Goal: Information Seeking & Learning: Check status

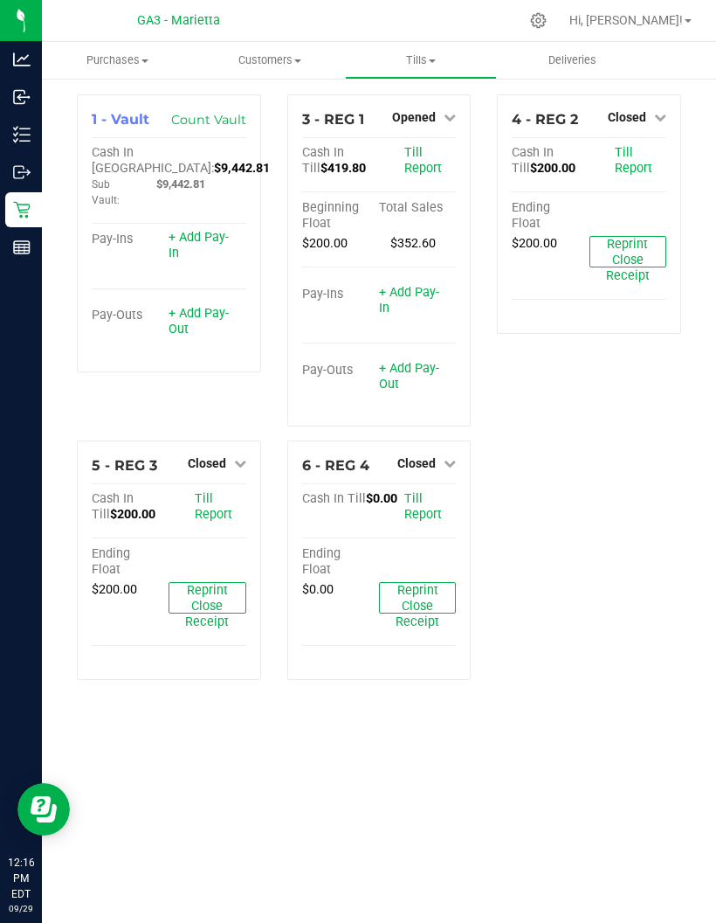
click at [23, 253] on rect at bounding box center [22, 247] width 16 height 12
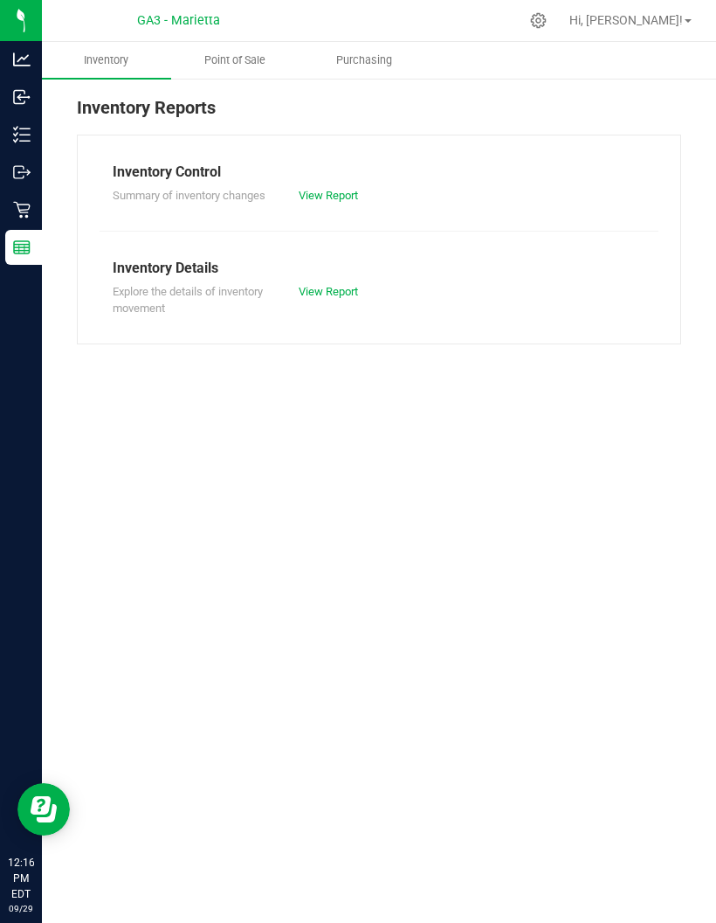
click at [269, 52] on uib-tab-heading "Point of Sale" at bounding box center [236, 60] width 128 height 35
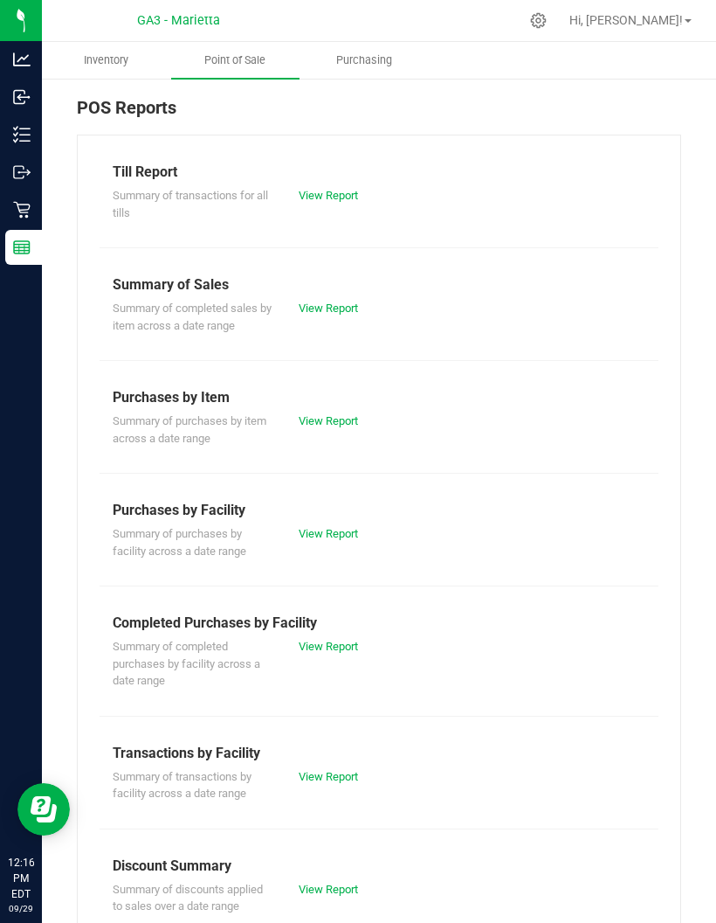
click at [358, 189] on link "View Report" at bounding box center [328, 195] width 59 height 13
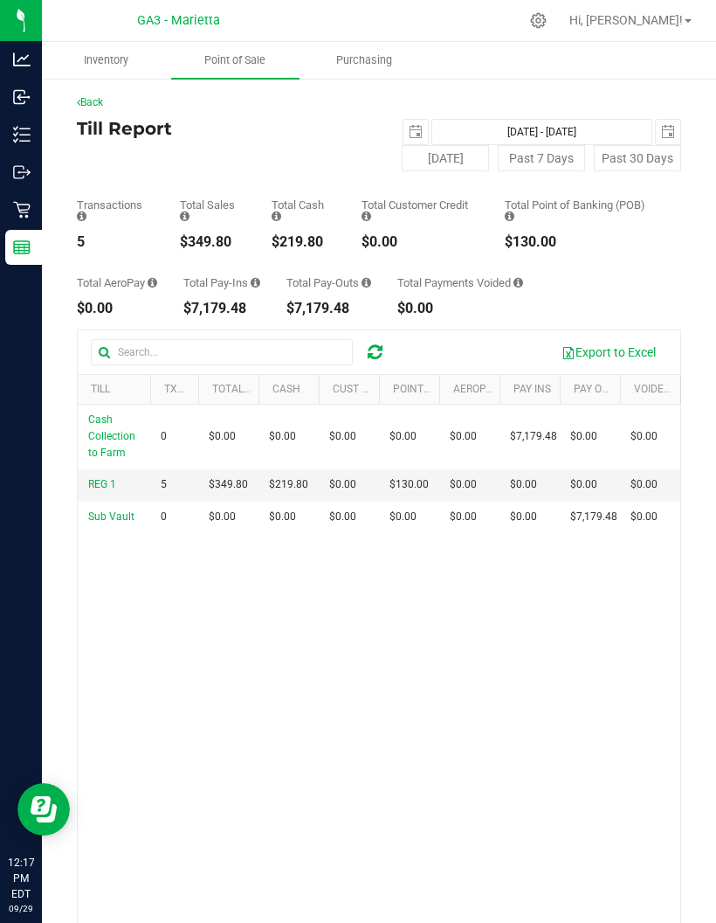
click at [100, 100] on link "Back" at bounding box center [90, 102] width 26 height 12
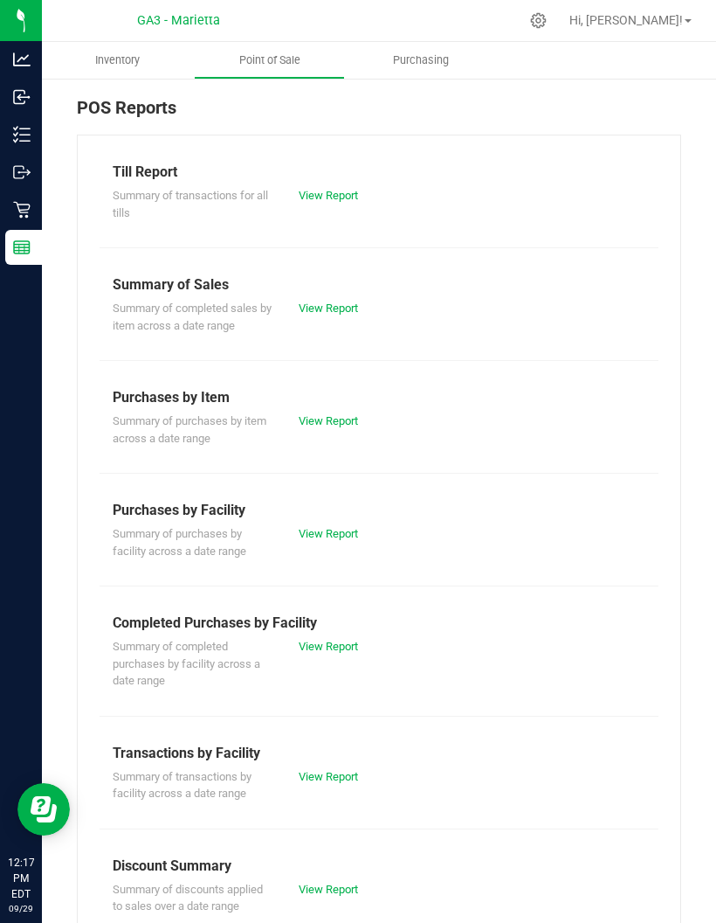
click at [196, 281] on div "Summary of Sales" at bounding box center [379, 284] width 533 height 21
click at [301, 308] on link "View Report" at bounding box center [328, 307] width 59 height 13
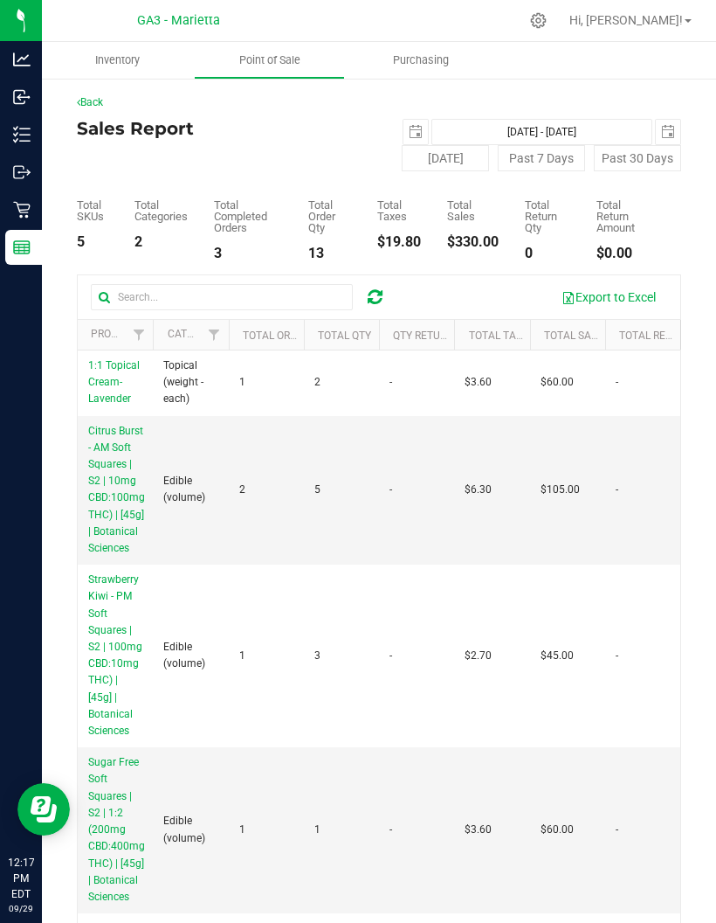
click at [413, 124] on span "select" at bounding box center [416, 132] width 24 height 24
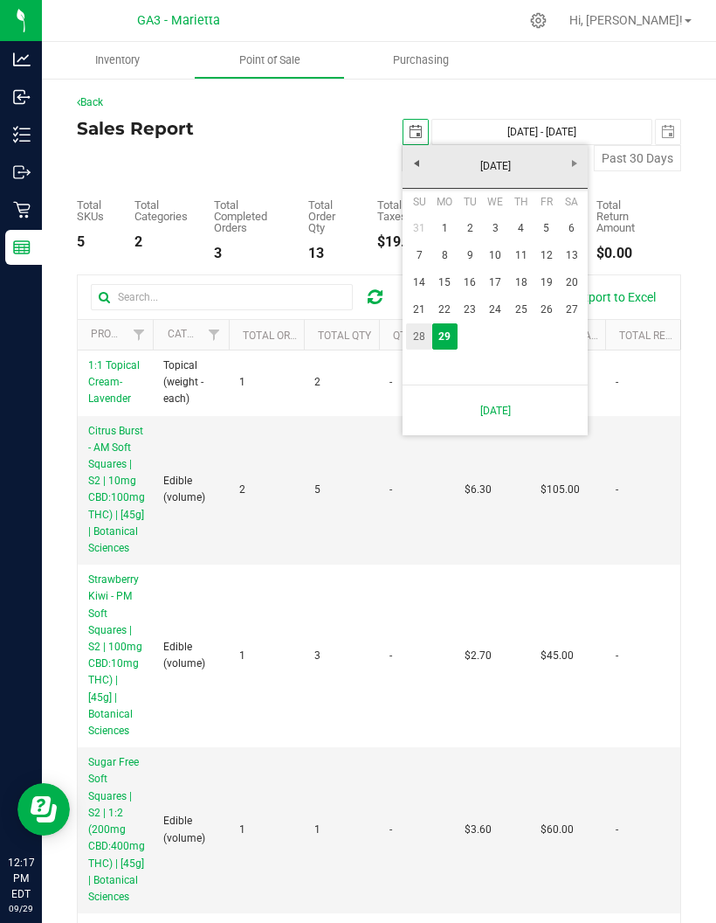
click at [419, 341] on link "28" at bounding box center [418, 336] width 25 height 27
type input "[DATE]"
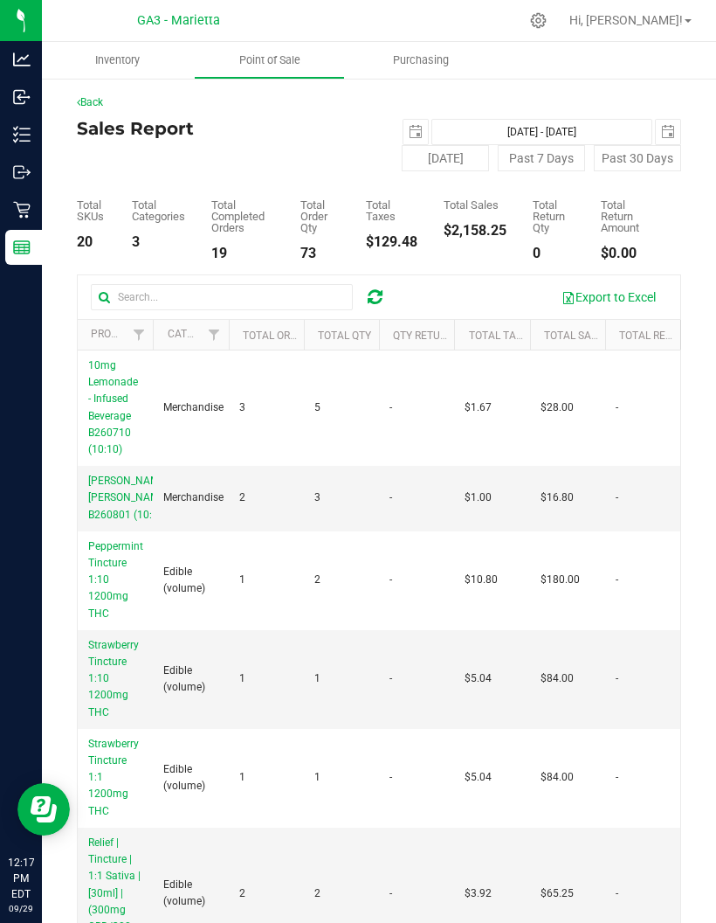
click at [665, 127] on span "select" at bounding box center [668, 132] width 14 height 14
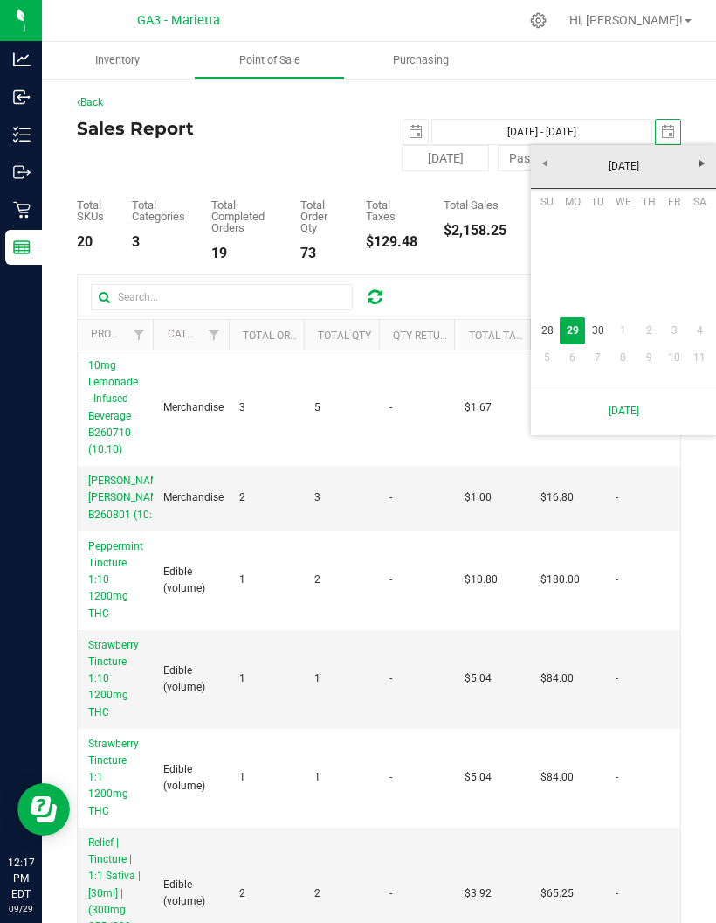
click at [543, 323] on link "28" at bounding box center [547, 330] width 25 height 27
type input "[DATE] - [DATE]"
type input "[DATE]"
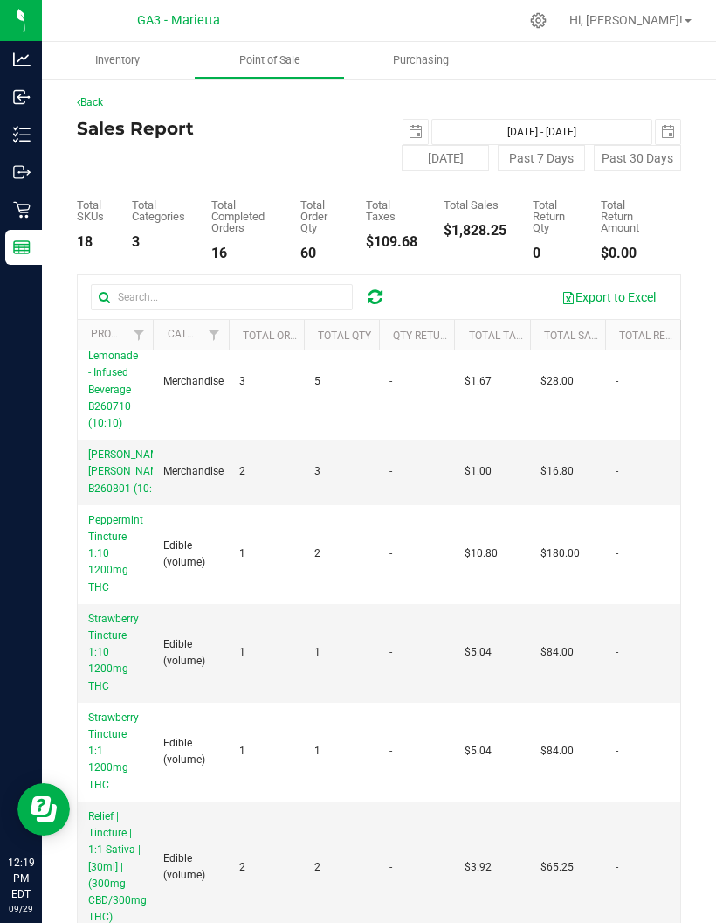
scroll to position [28, 0]
click at [89, 96] on link "Back" at bounding box center [90, 102] width 26 height 12
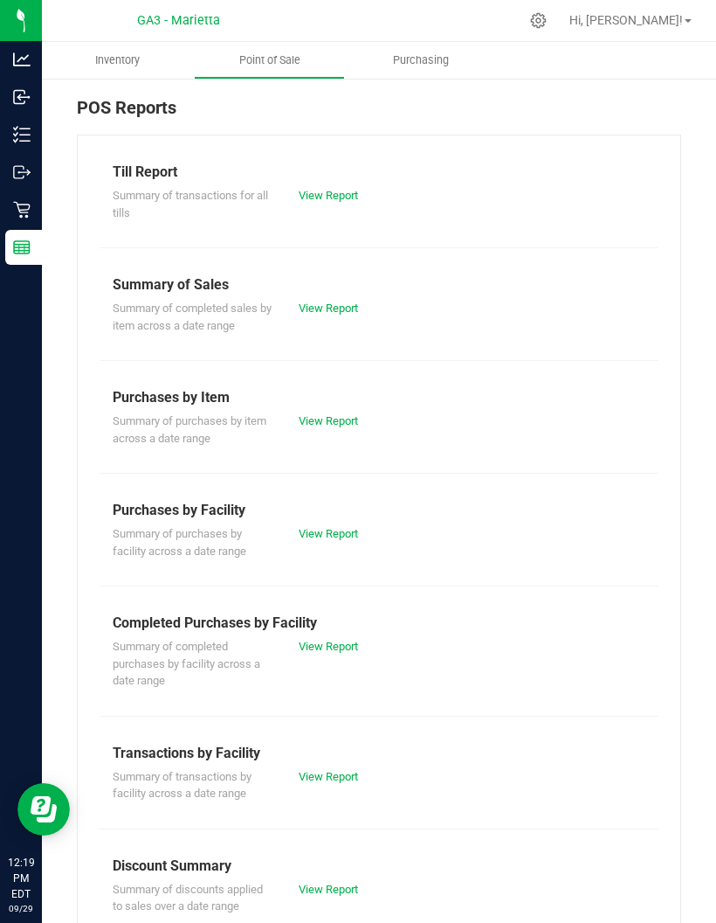
click at [320, 190] on link "View Report" at bounding box center [328, 195] width 59 height 13
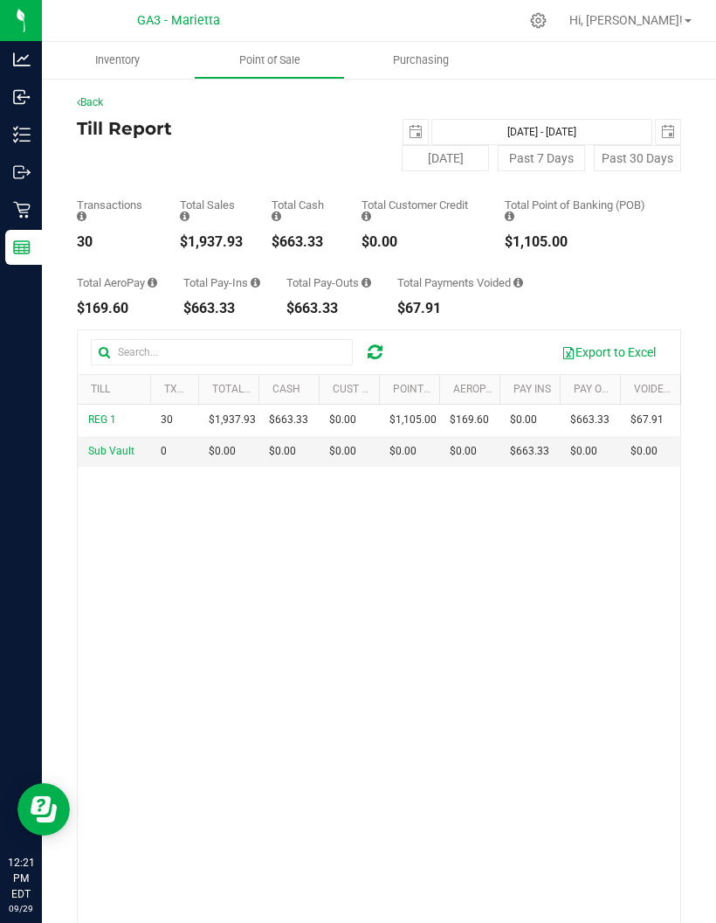
click at [425, 167] on button "[DATE]" at bounding box center [445, 158] width 87 height 26
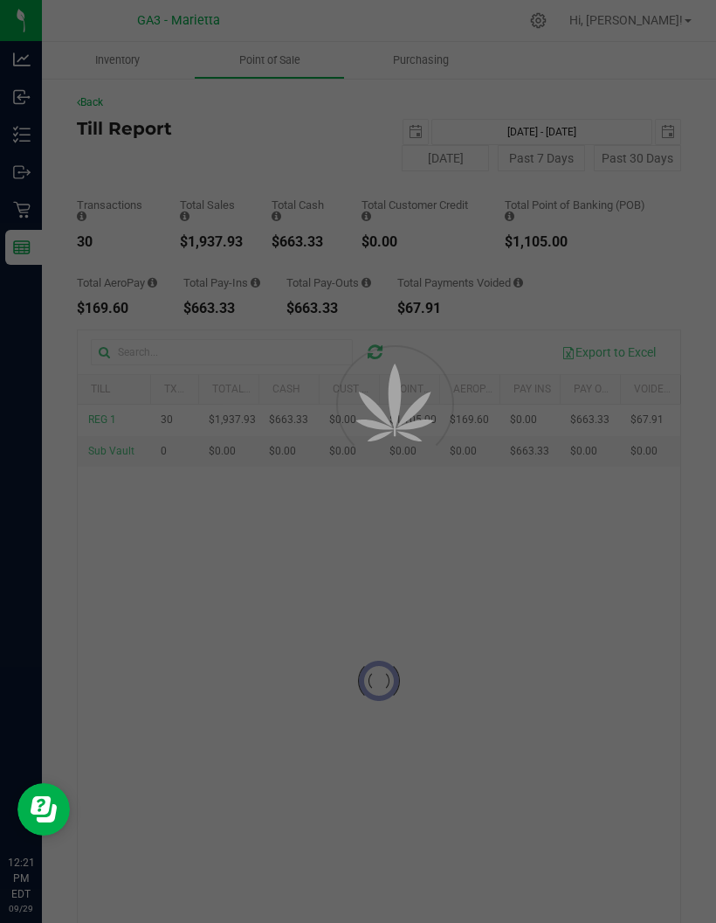
type input "[DATE] - [DATE]"
type input "[DATE]"
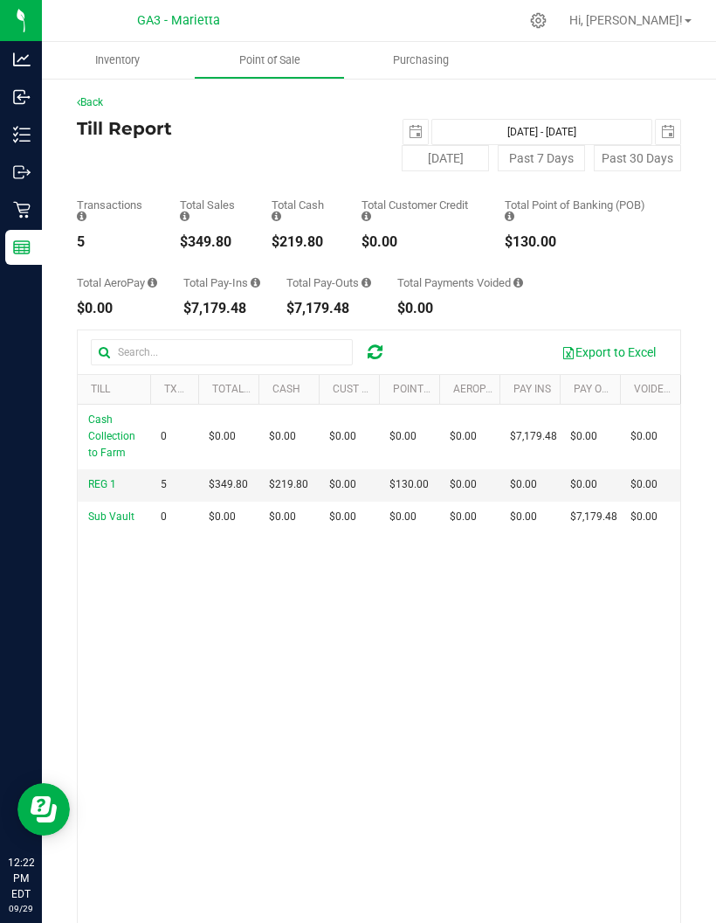
click at [28, 221] on div "Retail" at bounding box center [23, 209] width 37 height 35
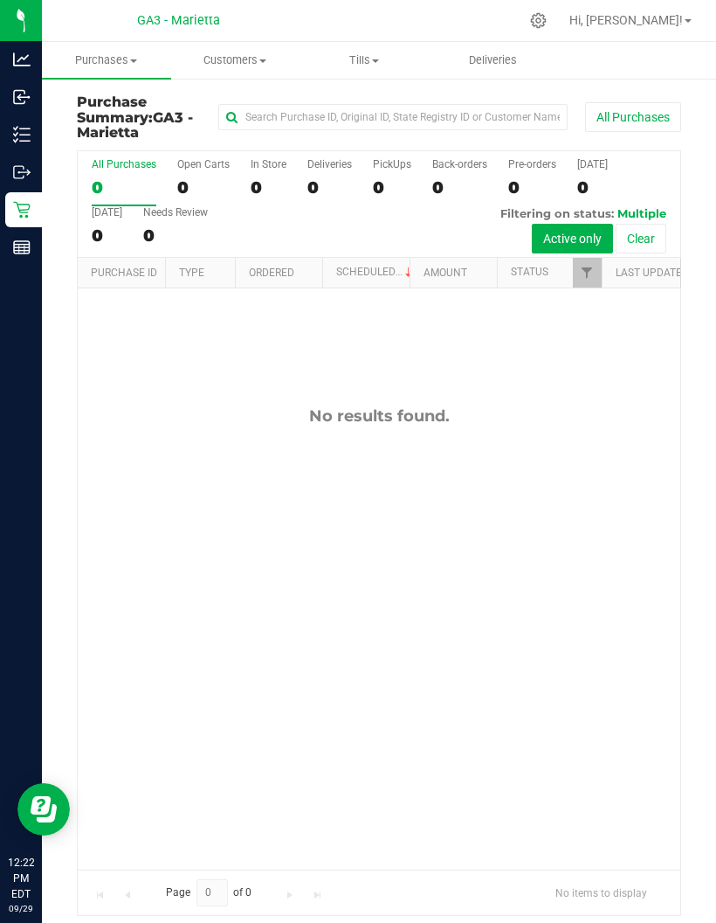
click at [372, 63] on span "Tills" at bounding box center [365, 60] width 128 height 16
click at [368, 92] on ul "Manage tills Reconcile e-payments" at bounding box center [387, 116] width 174 height 73
click at [354, 45] on uib-tab-heading "Tills Manage tills Reconcile e-payments" at bounding box center [364, 60] width 129 height 37
click at [365, 110] on span "Manage tills" at bounding box center [359, 105] width 118 height 15
